Goal: Find specific page/section: Find specific page/section

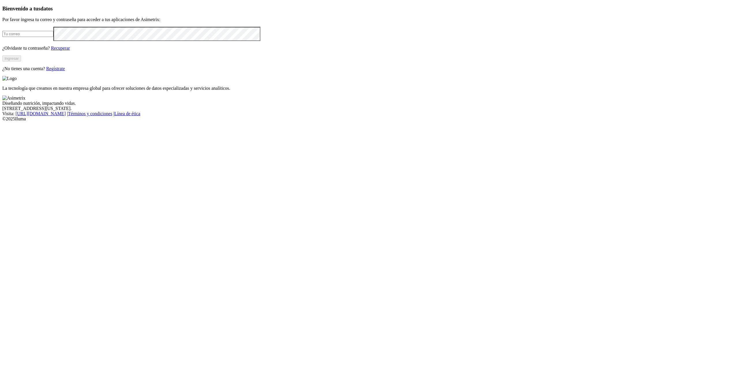
type input "[PERSON_NAME][EMAIL_ADDRESS][PERSON_NAME][DOMAIN_NAME]"
click at [21, 62] on button "Ingresar" at bounding box center [11, 58] width 19 height 6
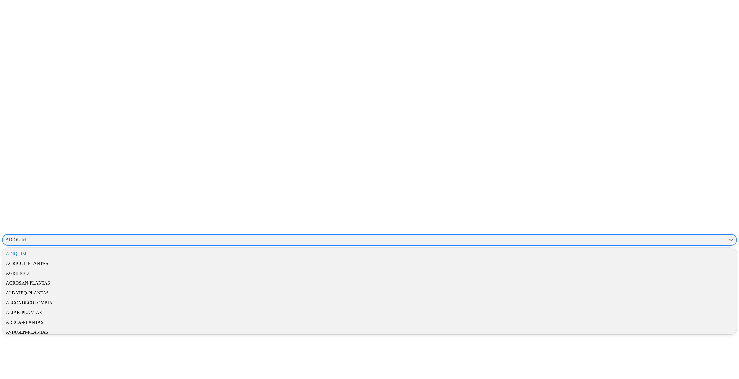
click at [26, 237] on div "ADIQUIM" at bounding box center [15, 239] width 21 height 5
click at [666, 245] on div "OKUO" at bounding box center [369, 250] width 735 height 10
